Goal: Task Accomplishment & Management: Use online tool/utility

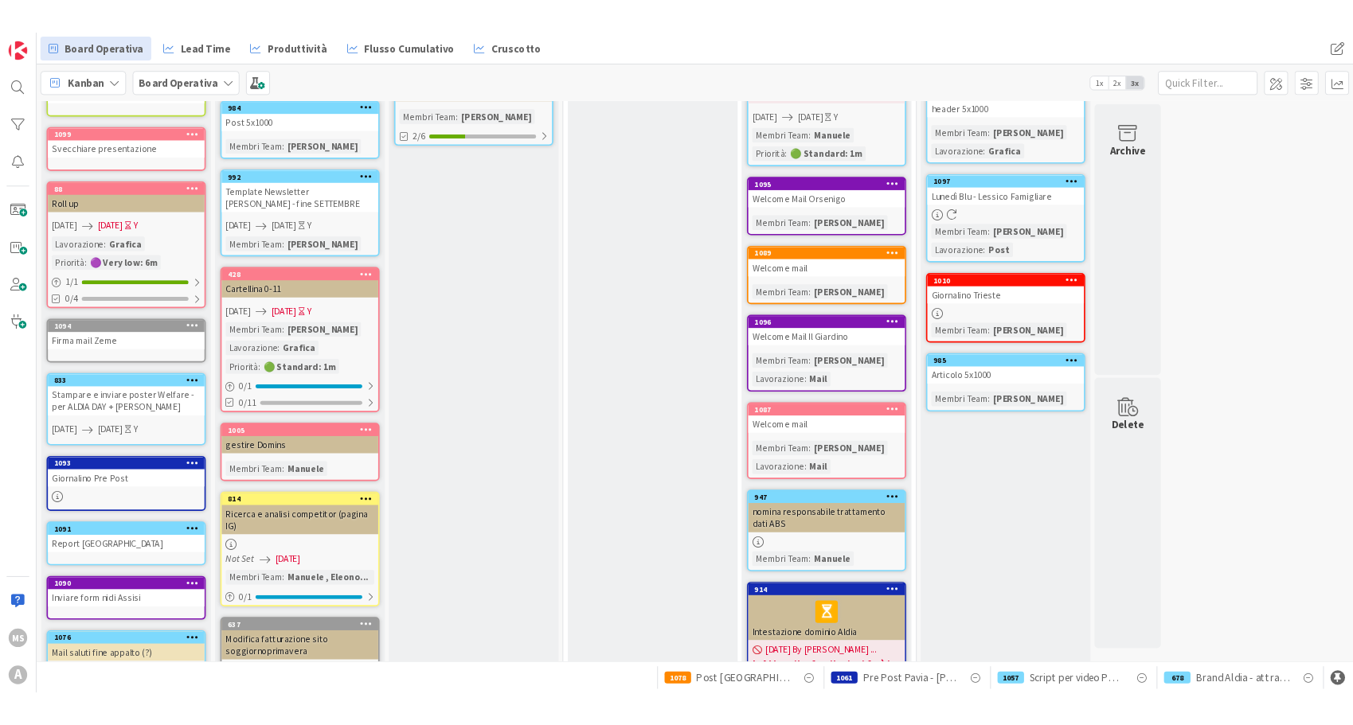
scroll to position [318, 0]
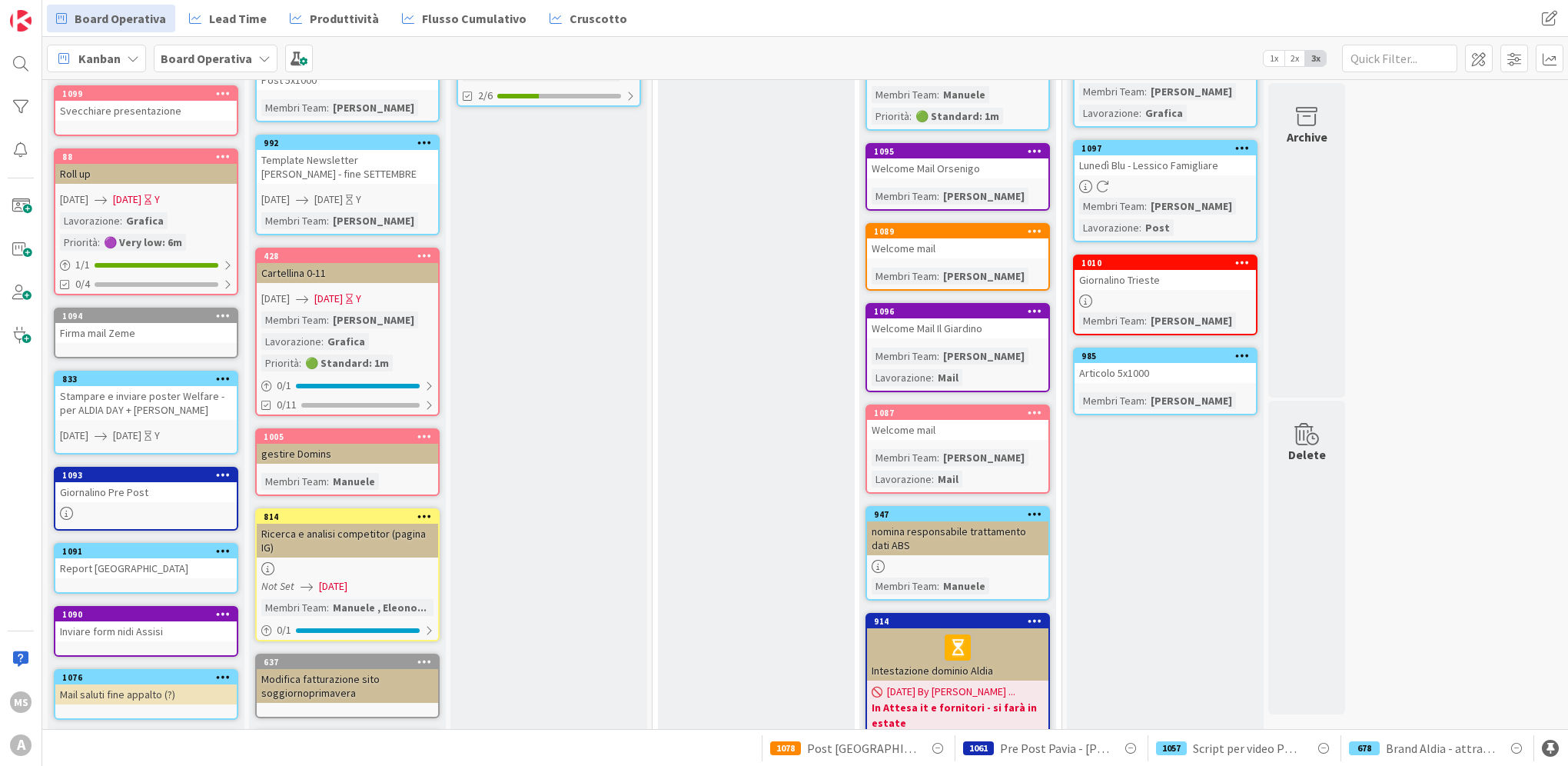
click at [66, 507] on icon at bounding box center [67, 514] width 14 height 14
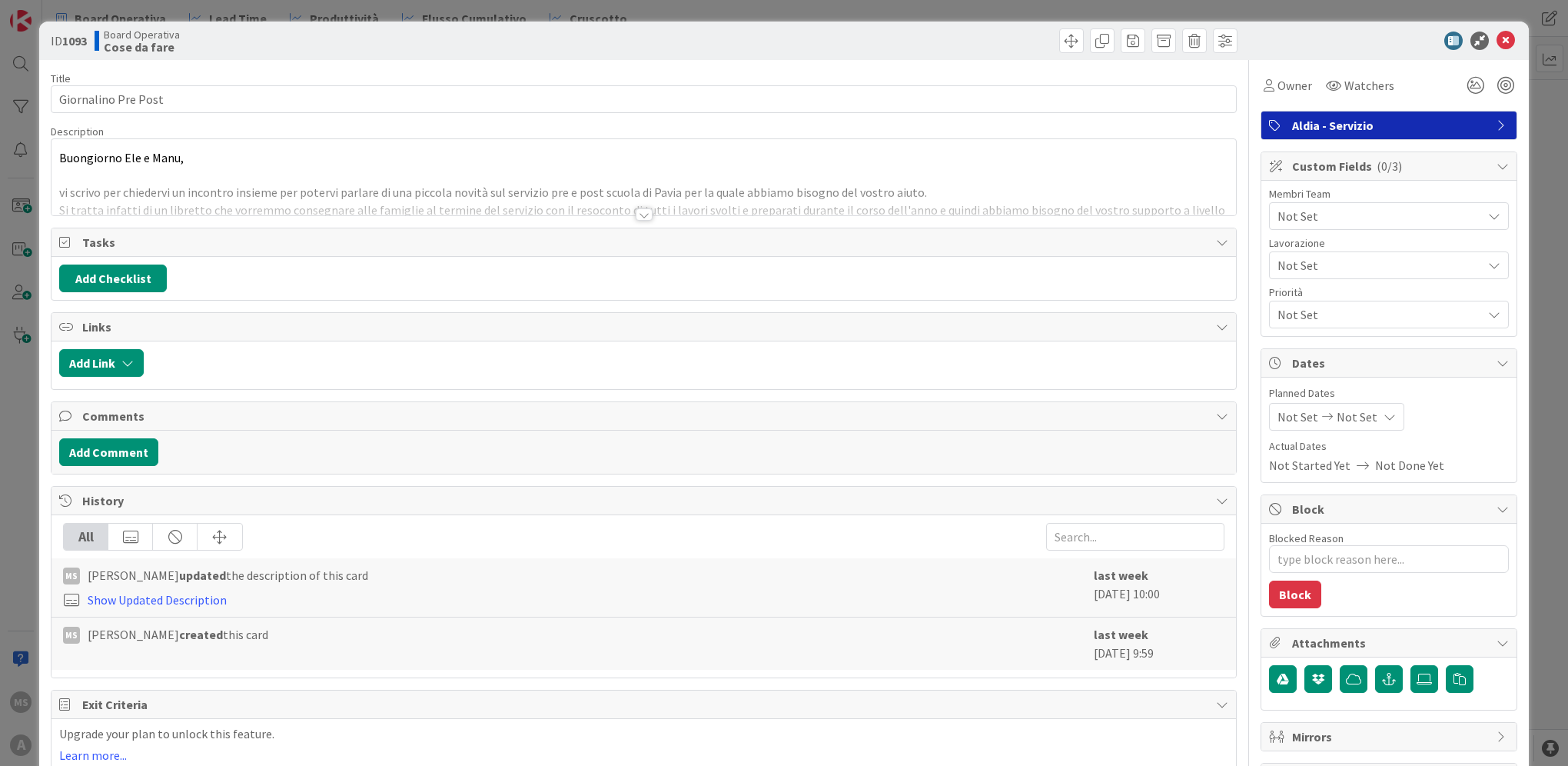
click at [639, 218] on div at bounding box center [644, 214] width 17 height 13
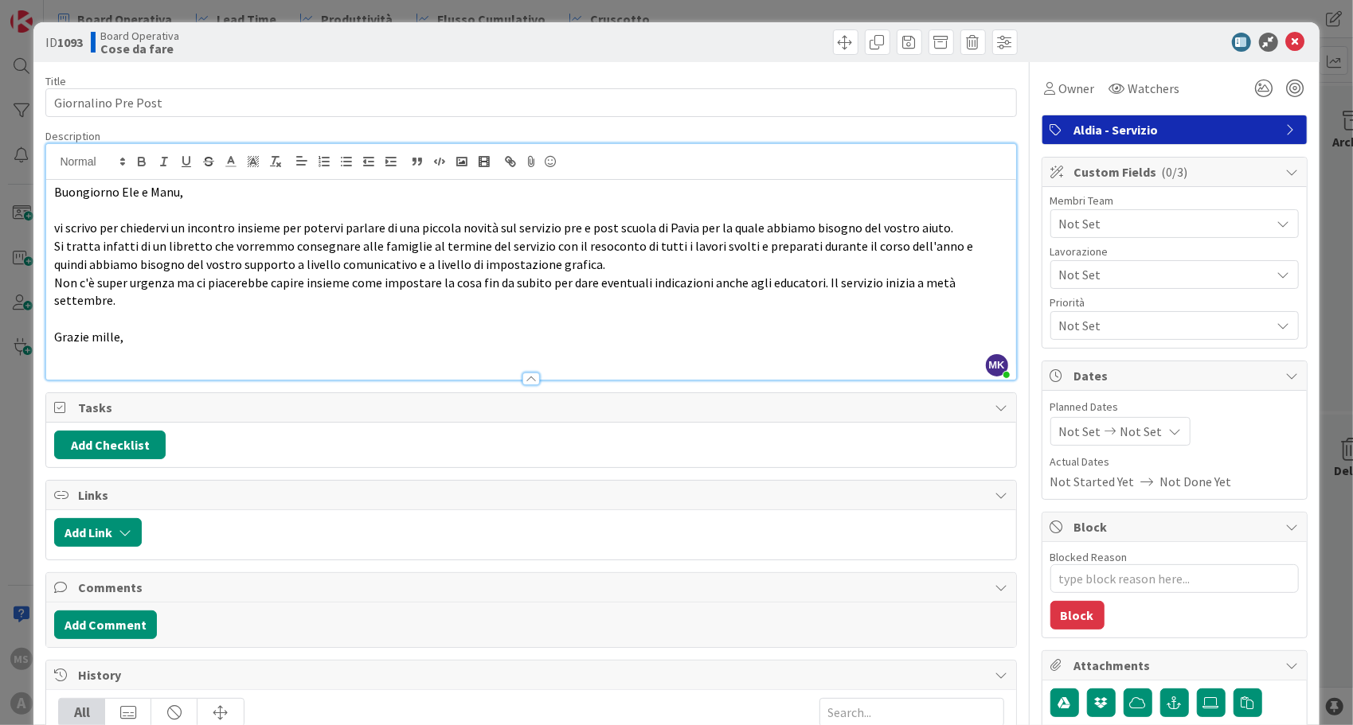
scroll to position [318, 0]
click at [1286, 45] on icon at bounding box center [1295, 42] width 19 height 19
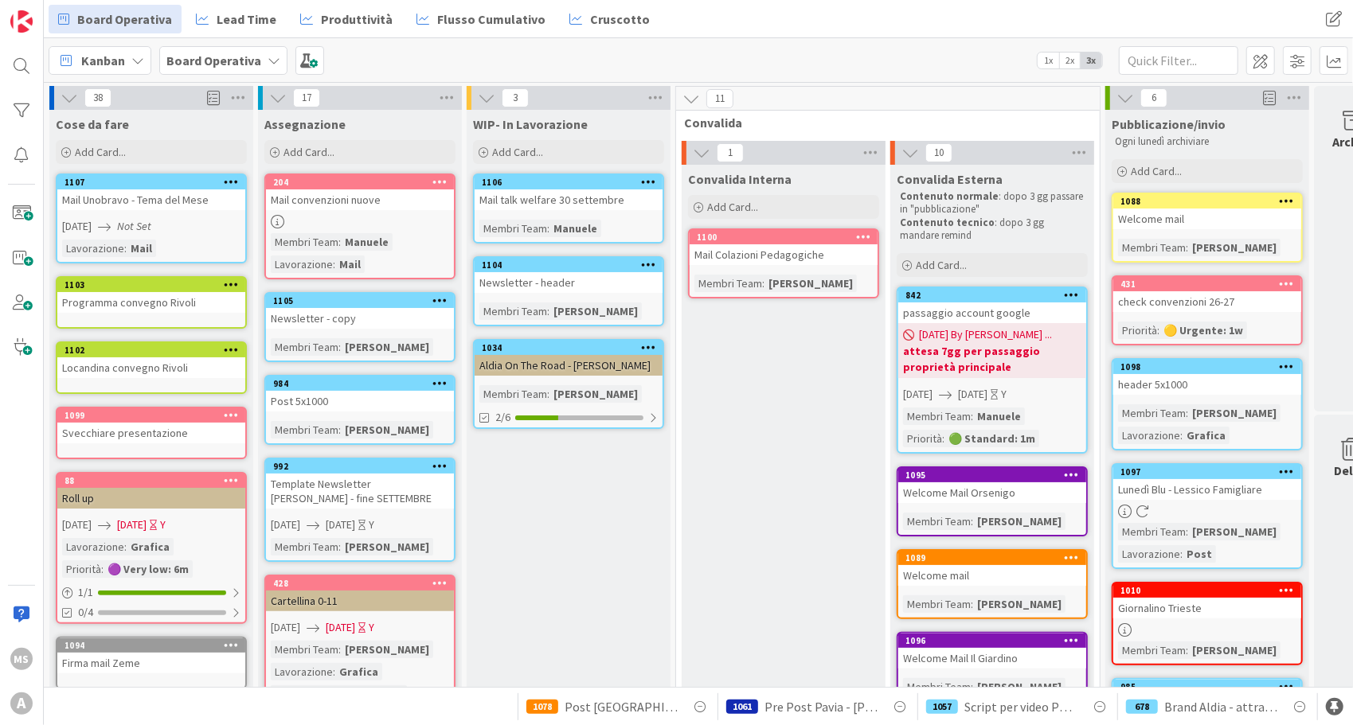
click at [728, 265] on link "1100 Mail Colazioni Pedagogiche Membri Team : [PERSON_NAME]" at bounding box center [783, 263] width 191 height 70
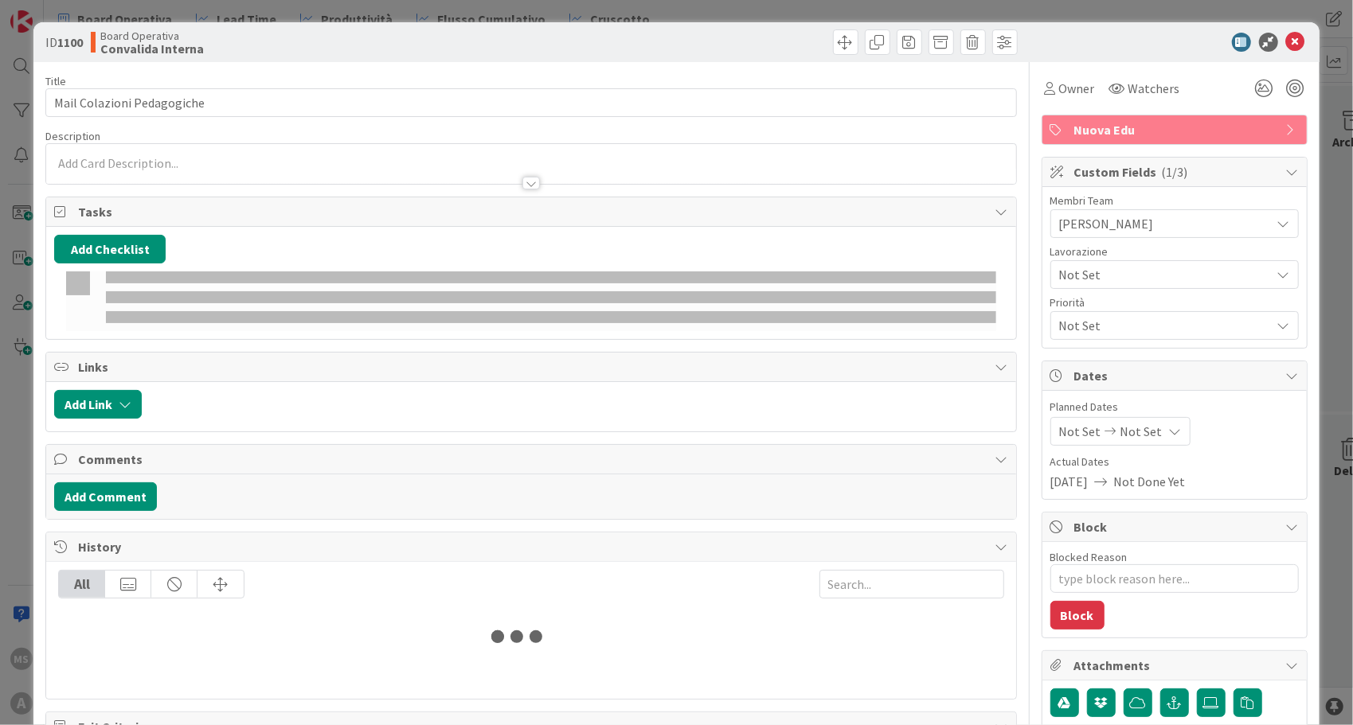
type textarea "x"
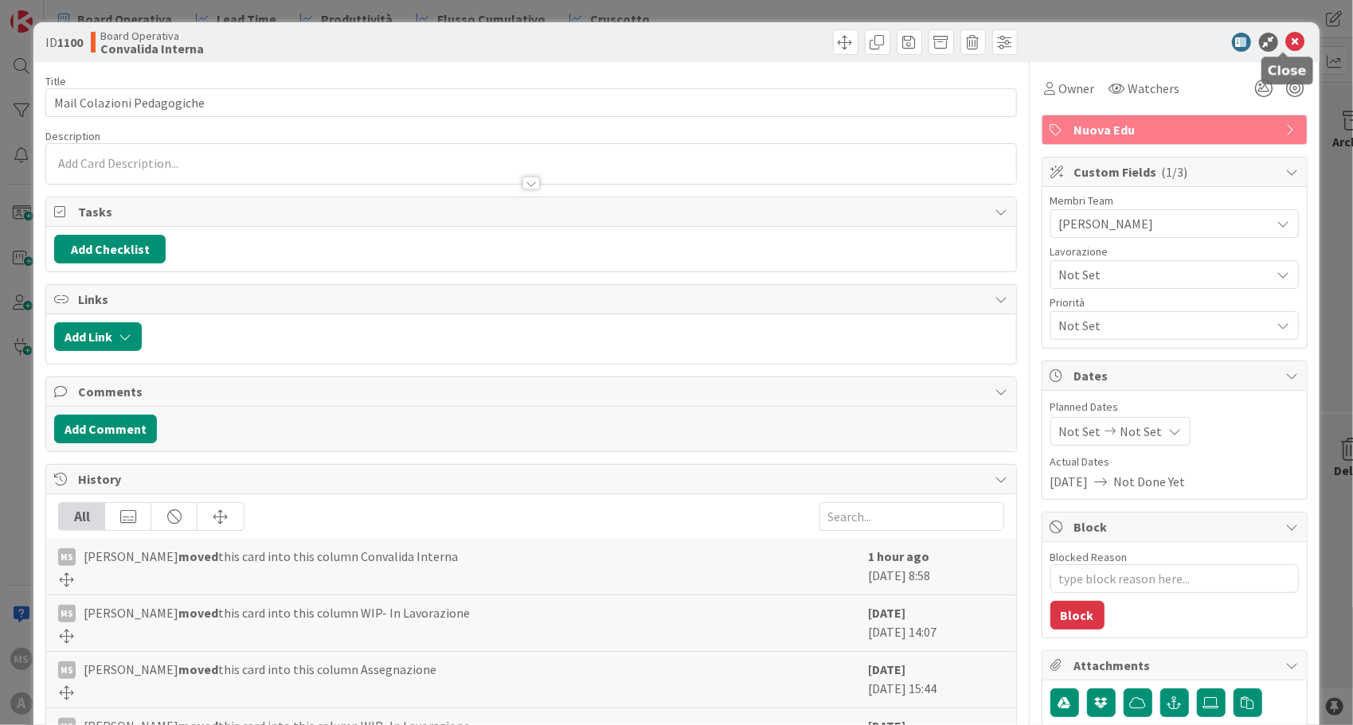
click at [1286, 46] on icon at bounding box center [1295, 42] width 19 height 19
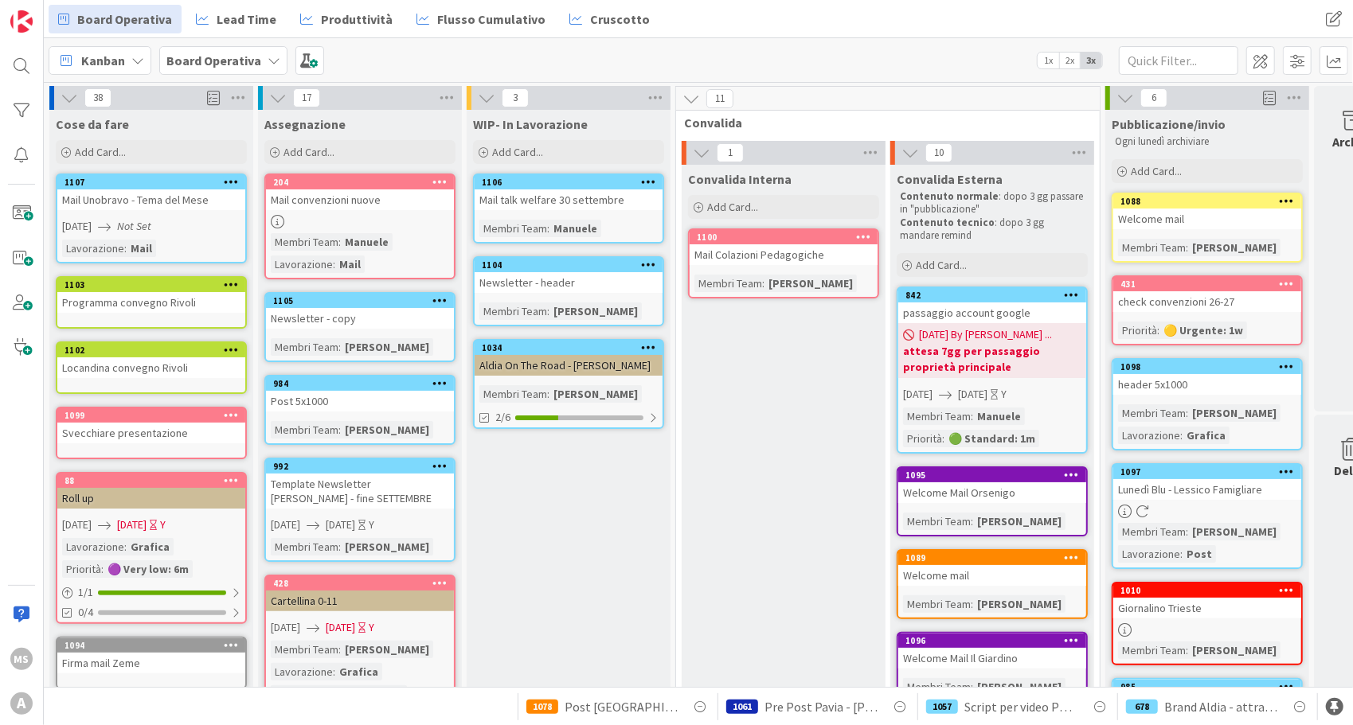
click at [1037, 41] on div "Kanban Board Operativa 1x 2x 3x" at bounding box center [698, 60] width 1309 height 44
